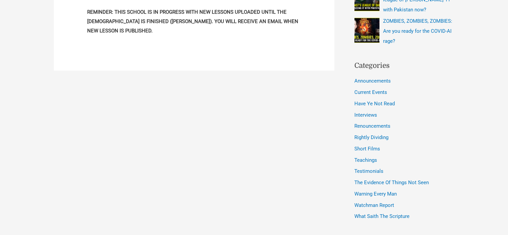
scroll to position [275, 0]
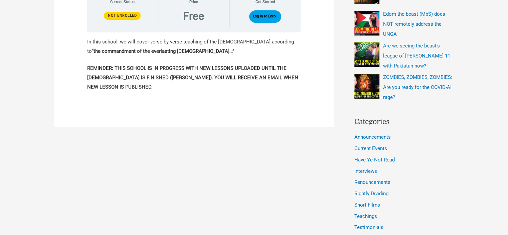
click at [269, 10] on div "Log In to Enroll" at bounding box center [264, 16] width 61 height 17
click at [270, 12] on button "Log In to Enroll" at bounding box center [265, 16] width 32 height 12
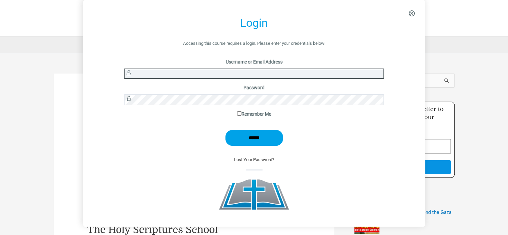
click at [246, 75] on input "Username or Email Address" at bounding box center [254, 73] width 260 height 10
type input "*******"
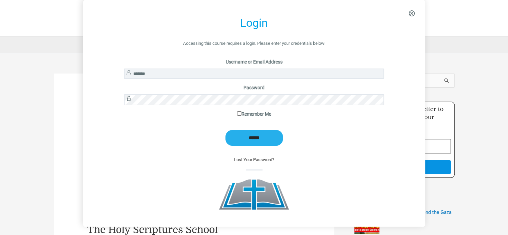
click at [264, 140] on input "******" at bounding box center [253, 138] width 57 height 16
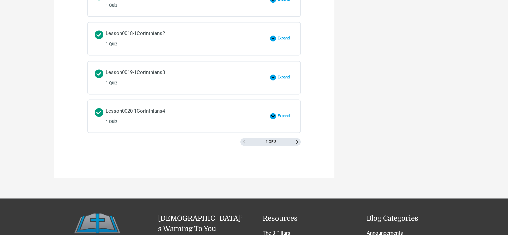
scroll to position [1136, 0]
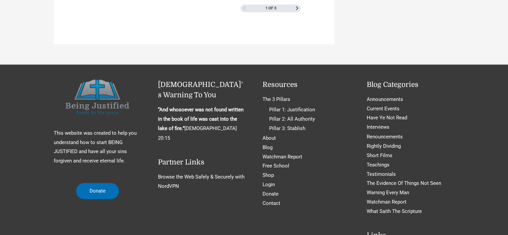
click at [295, 5] on div "1 of 3" at bounding box center [270, 8] width 60 height 8
click at [296, 6] on link "Next Page" at bounding box center [297, 8] width 4 height 4
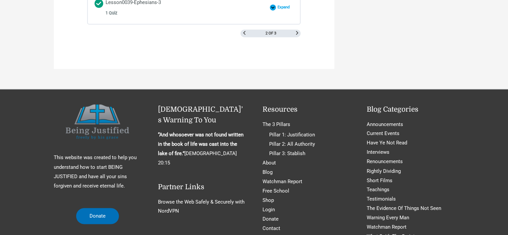
scroll to position [1069, 0]
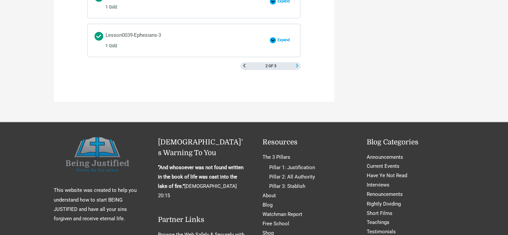
click at [297, 64] on span "Next Page" at bounding box center [297, 66] width 4 height 4
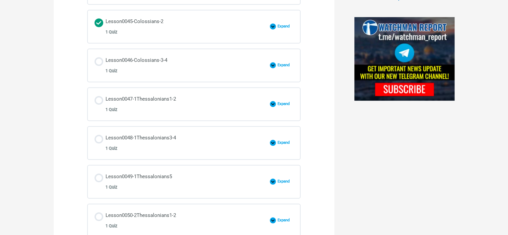
scroll to position [501, 0]
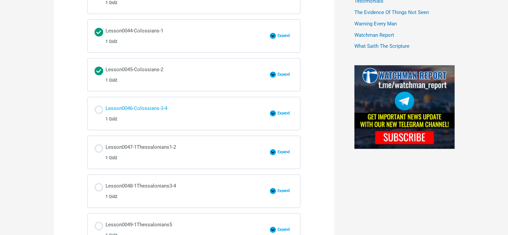
click at [161, 110] on div "Lesson0046-Colossians-3-4 1 Quiz" at bounding box center [137, 113] width 62 height 19
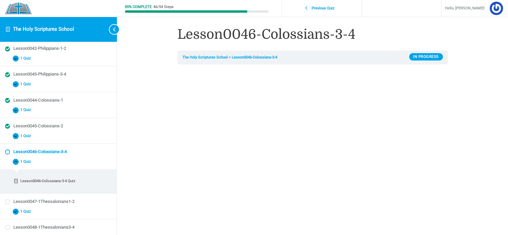
scroll to position [67, 0]
